Goal: Navigation & Orientation: Find specific page/section

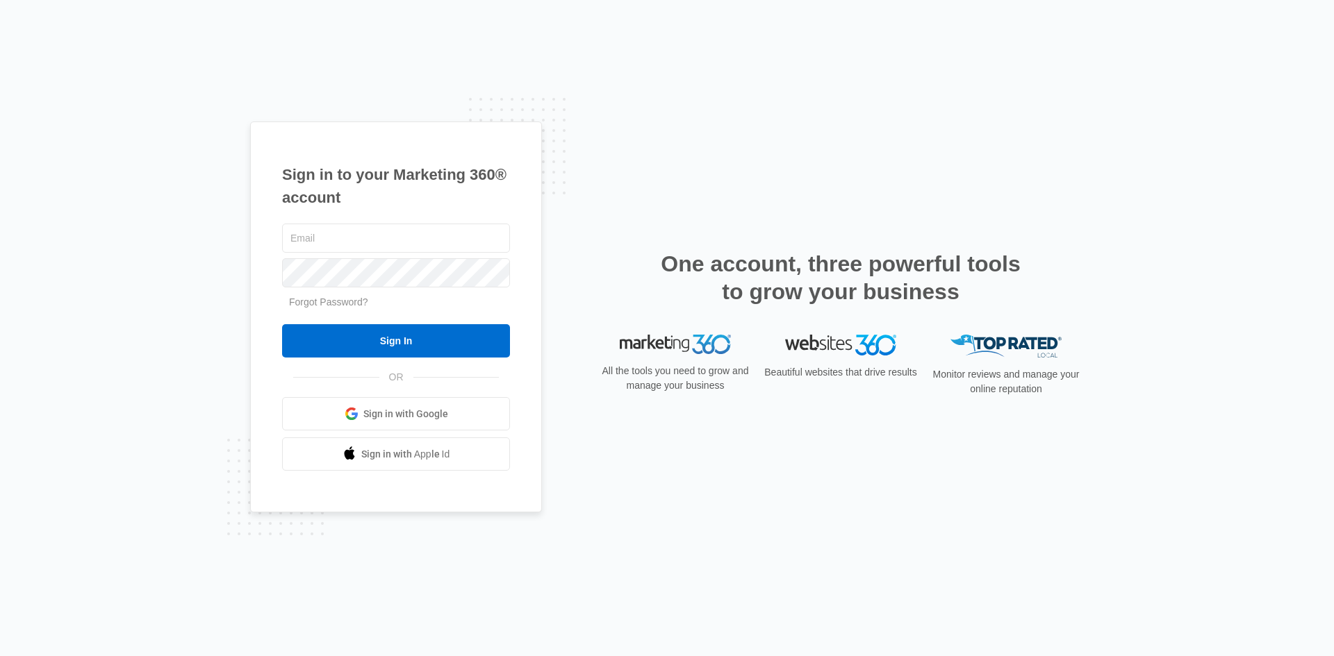
type input "[PERSON_NAME][EMAIL_ADDRESS][PERSON_NAME][DOMAIN_NAME]"
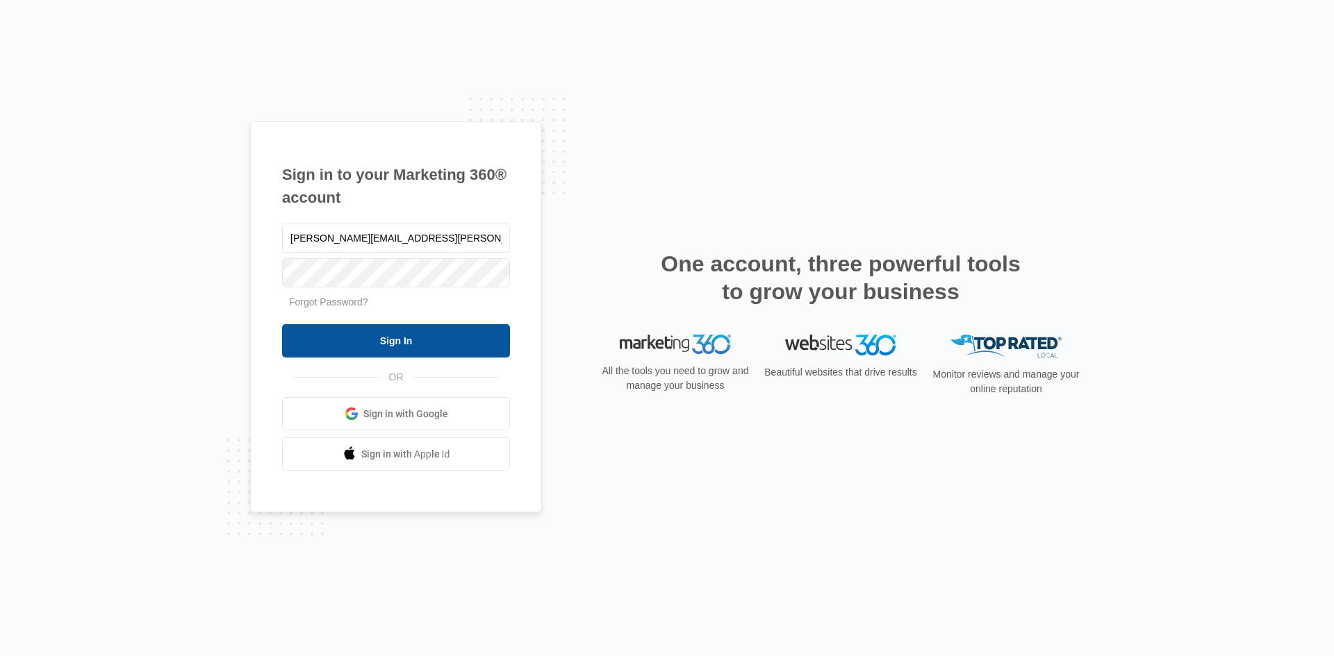
click at [372, 338] on input "Sign In" at bounding box center [396, 340] width 228 height 33
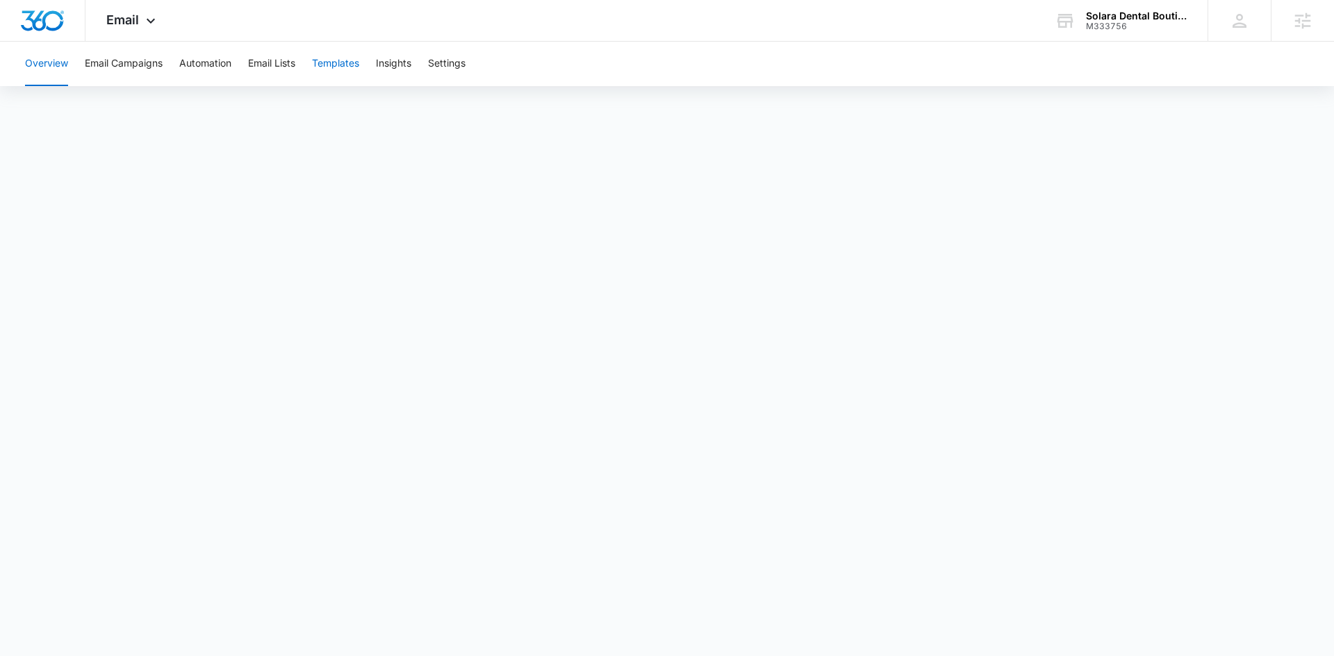
click at [324, 60] on button "Templates" at bounding box center [335, 64] width 47 height 44
click at [128, 24] on span "Email" at bounding box center [122, 20] width 33 height 15
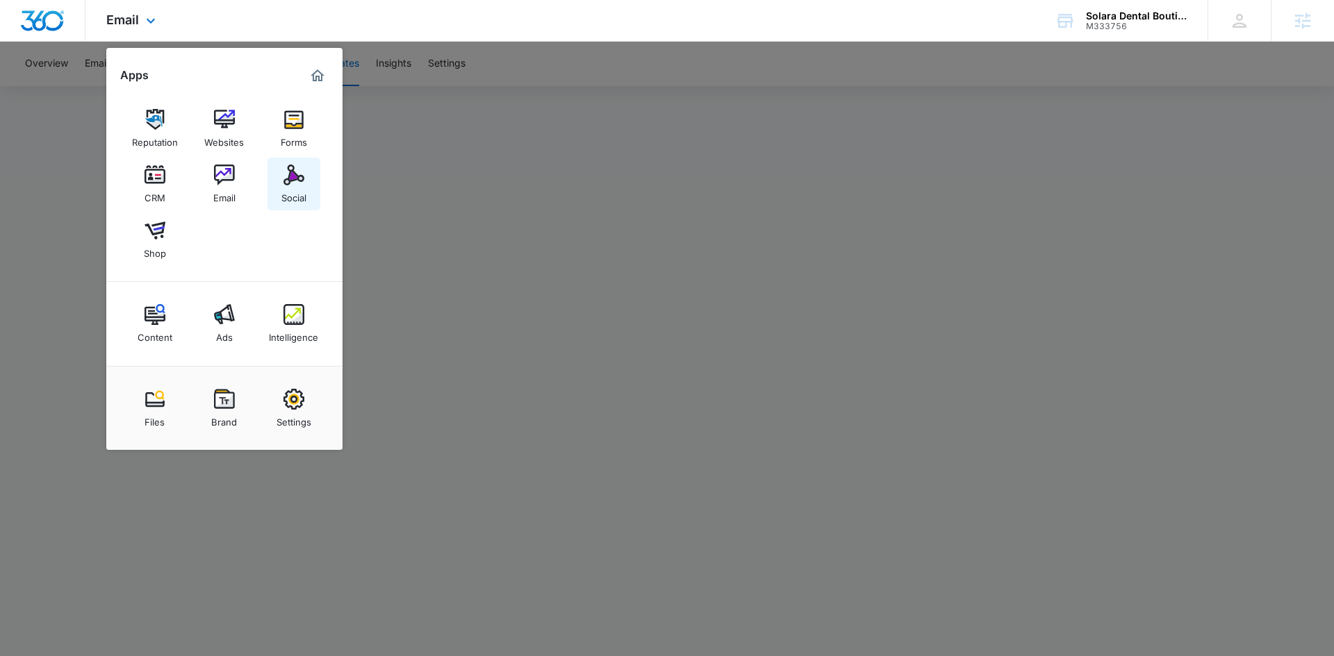
click at [291, 192] on div "Social" at bounding box center [293, 194] width 25 height 18
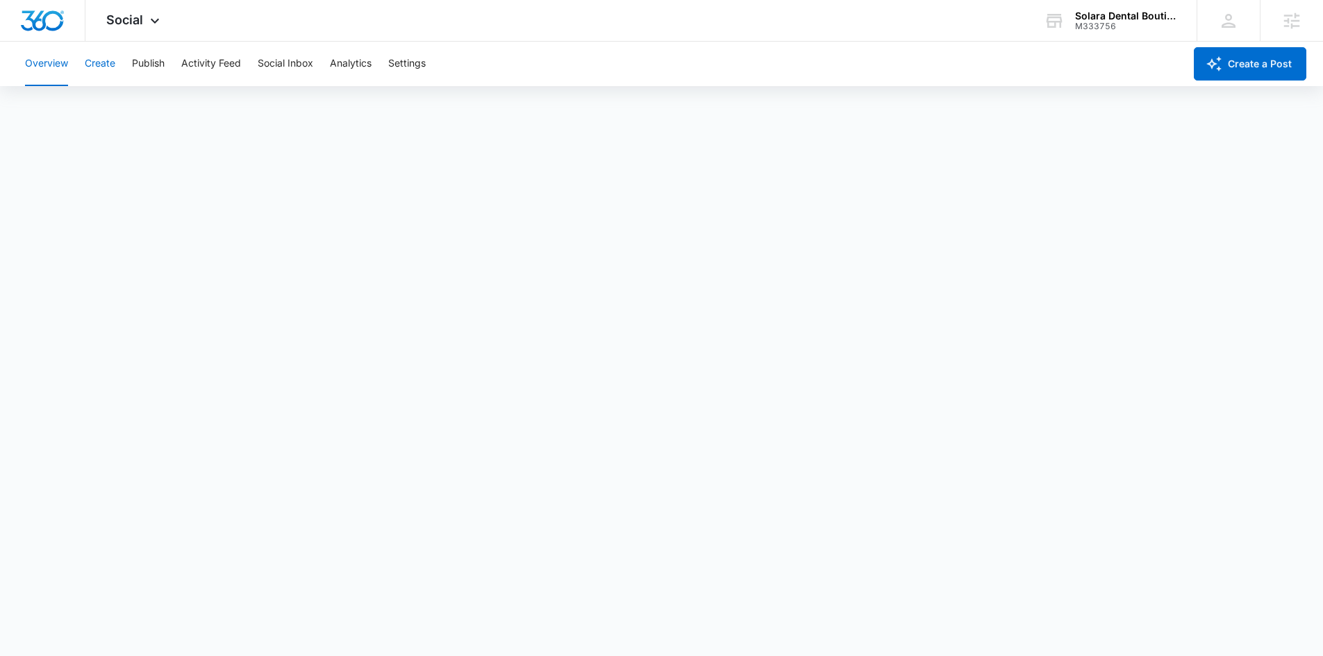
click at [95, 68] on button "Create" at bounding box center [100, 64] width 31 height 44
click at [129, 20] on span "Social" at bounding box center [124, 20] width 37 height 15
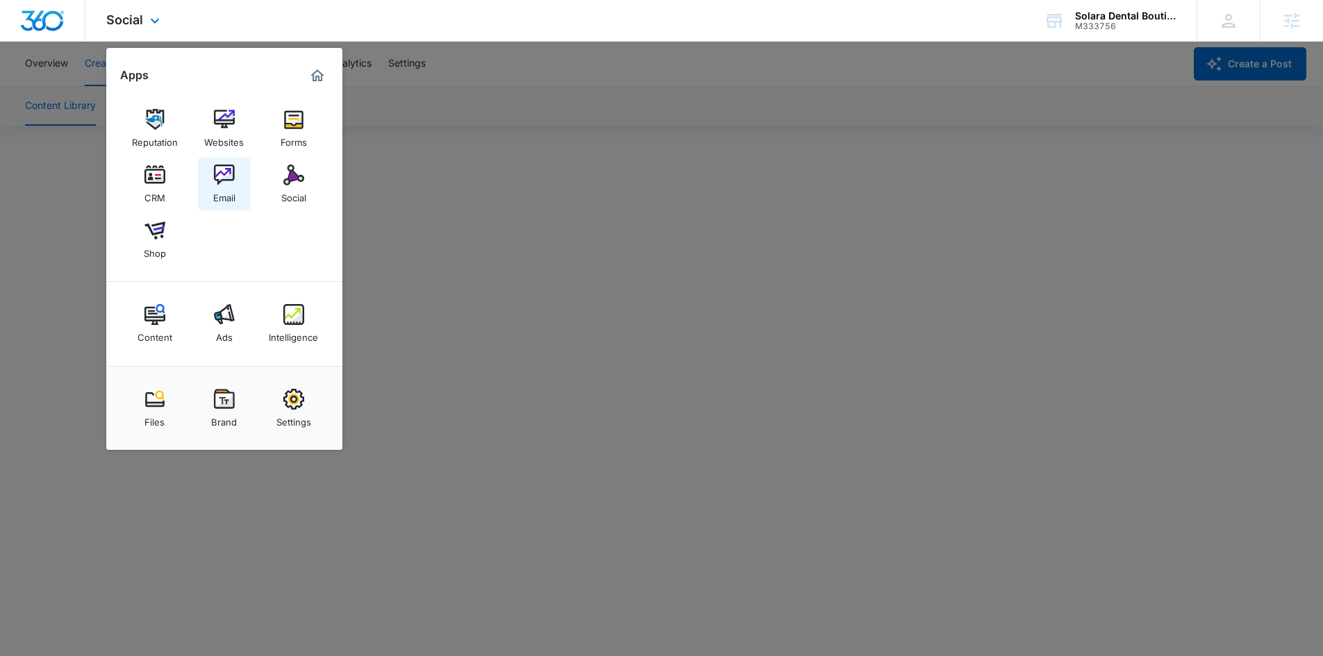
click at [222, 188] on div "Email" at bounding box center [224, 194] width 22 height 18
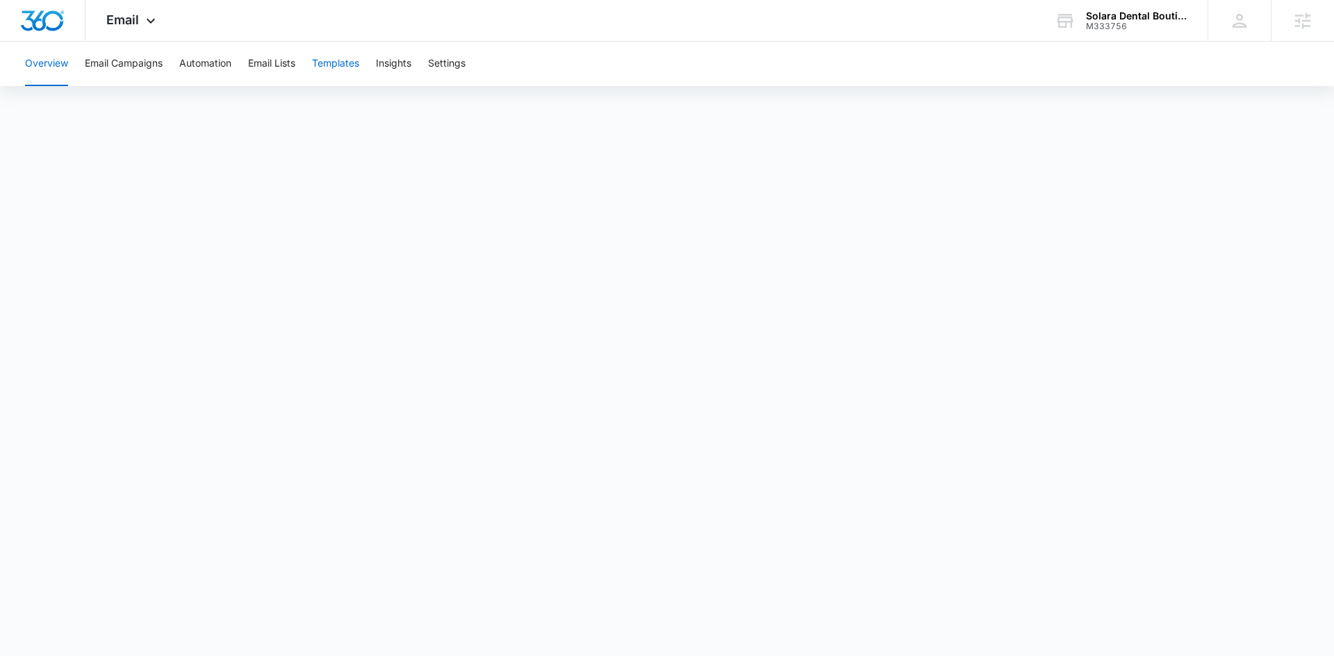
click at [317, 71] on button "Templates" at bounding box center [335, 64] width 47 height 44
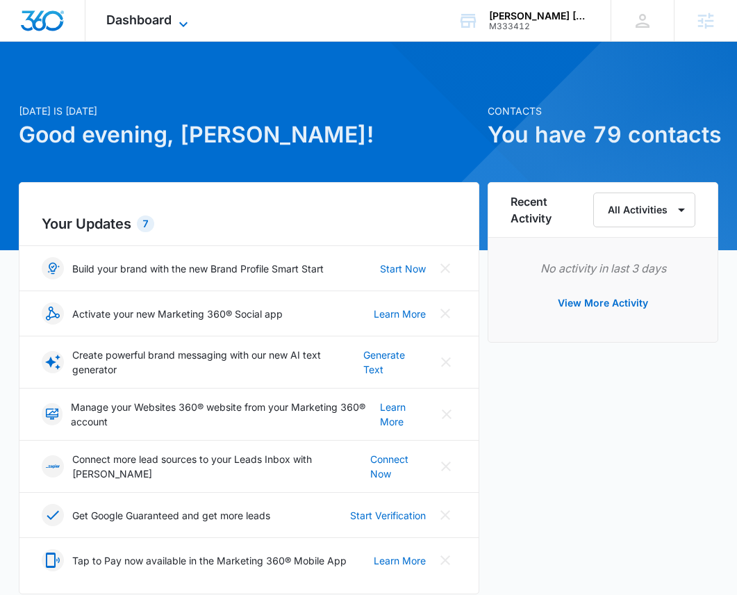
click at [151, 19] on span "Dashboard" at bounding box center [138, 20] width 65 height 15
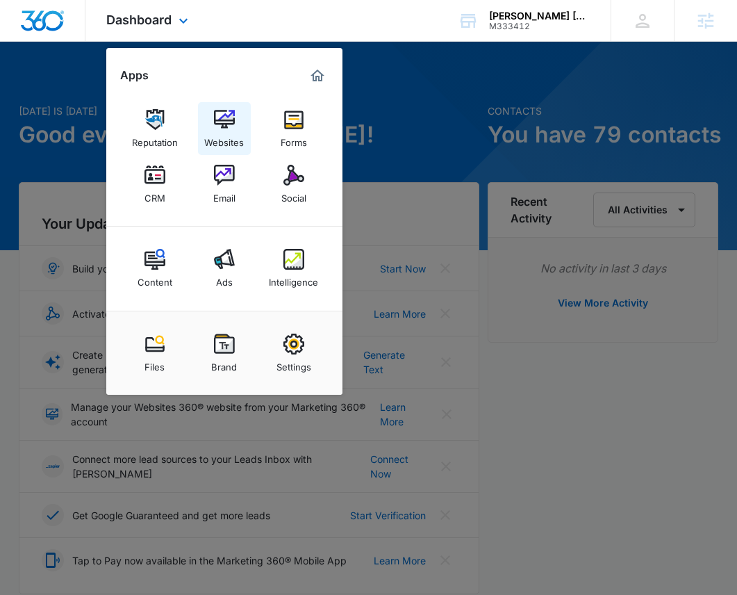
click at [232, 128] on img at bounding box center [224, 119] width 21 height 21
